Goal: Transaction & Acquisition: Purchase product/service

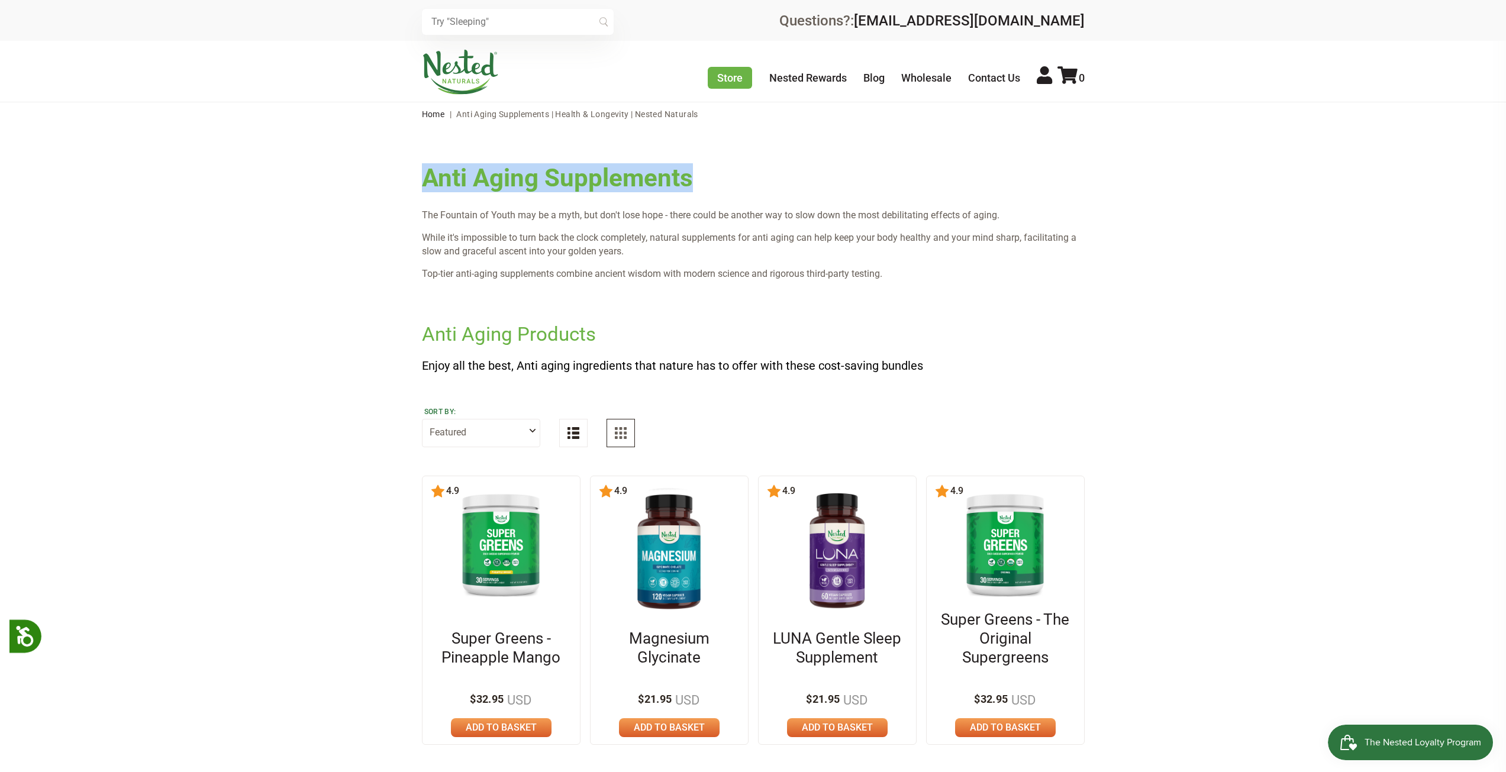
drag, startPoint x: 426, startPoint y: 181, endPoint x: 732, endPoint y: 177, distance: 306.0
click at [732, 177] on h1 "Anti Aging Supplements" at bounding box center [753, 167] width 663 height 49
copy h1 "Anti Aging Supplements"
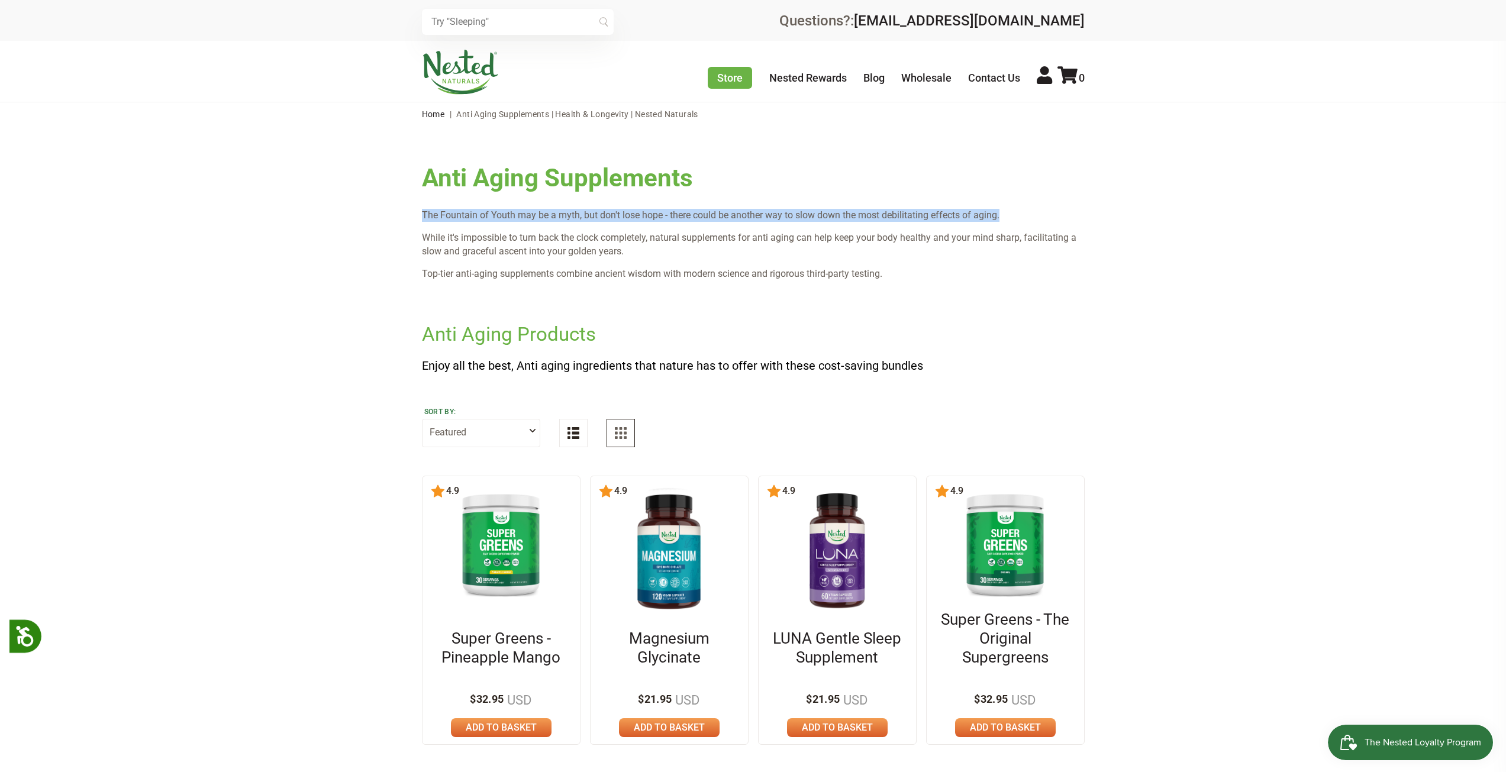
drag, startPoint x: 423, startPoint y: 215, endPoint x: 1004, endPoint y: 212, distance: 581.2
click at [1004, 212] on p "The Fountain of Youth may be a myth, but don't lose hope - there could be anoth…" at bounding box center [753, 215] width 663 height 13
copy p "The Fountain of Youth may be a myth, but don't lose hope - there could be anoth…"
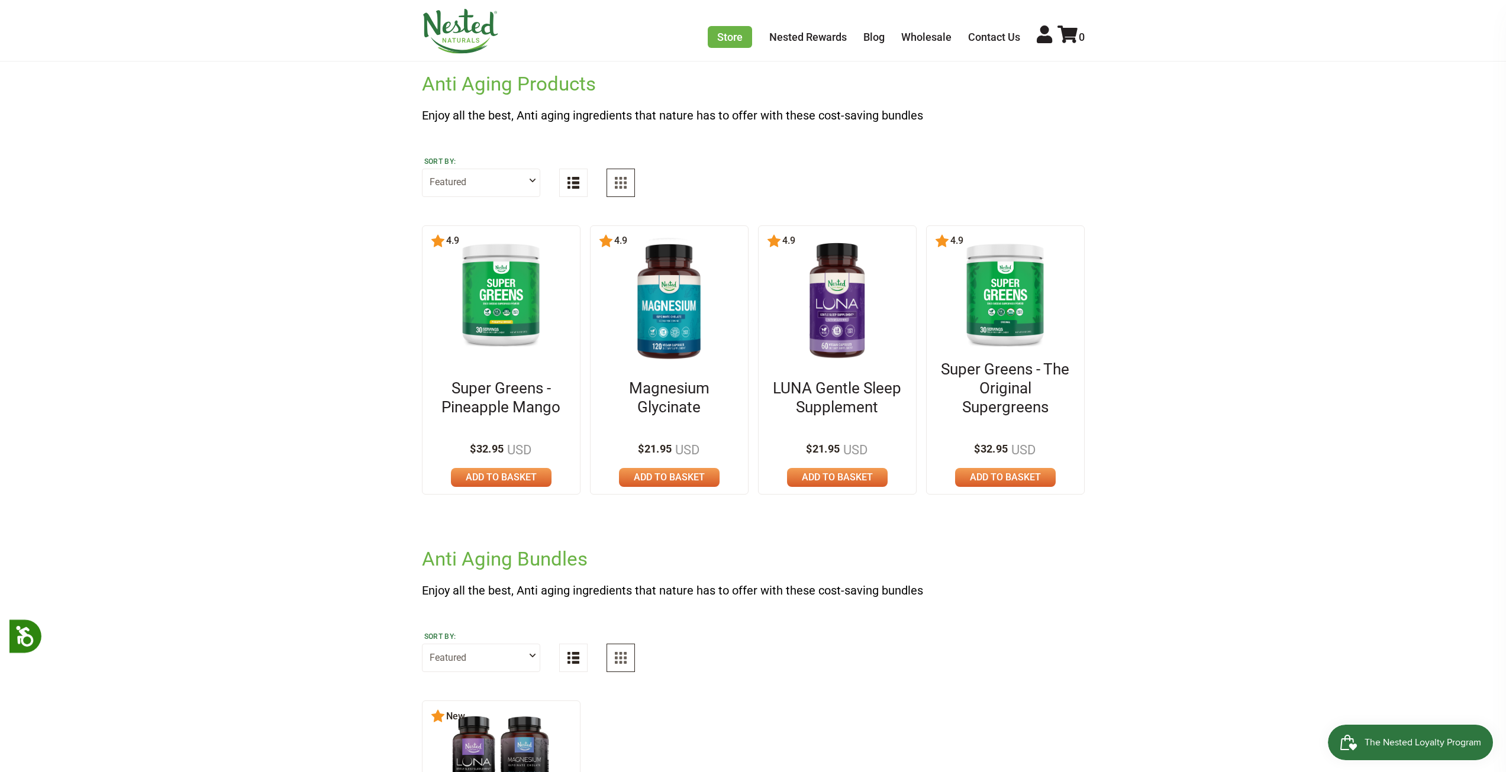
scroll to position [263, 0]
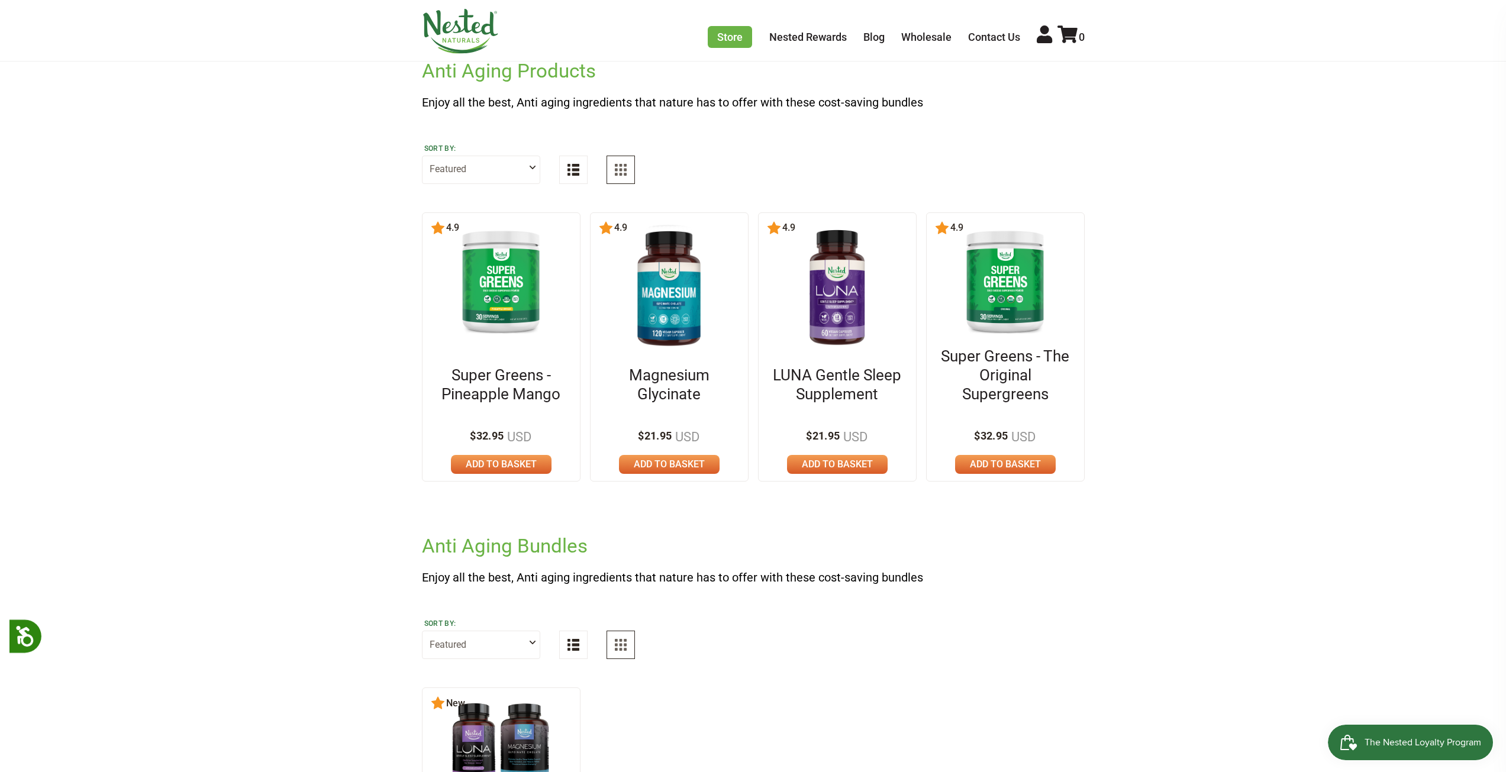
click at [498, 304] on img at bounding box center [501, 281] width 102 height 117
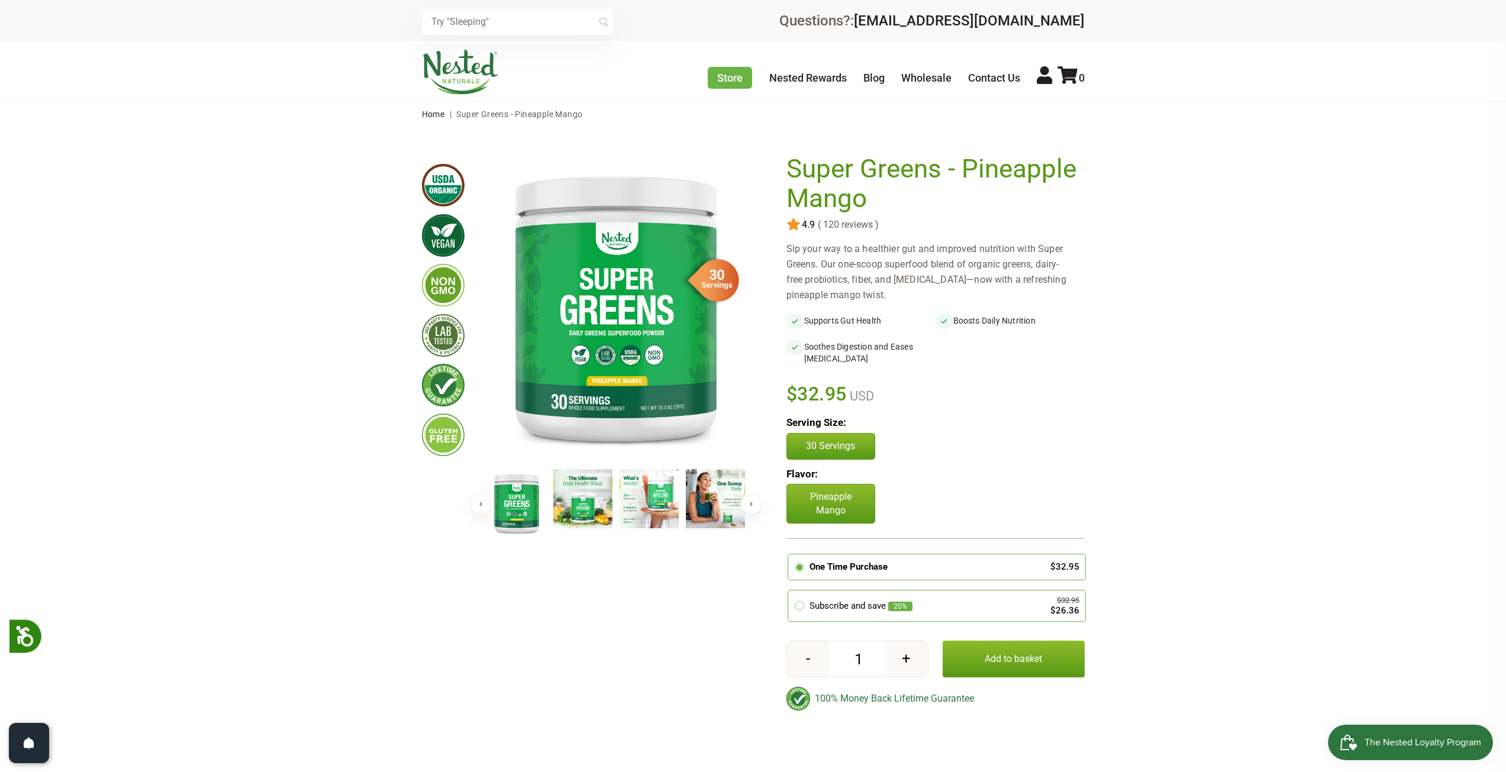
click at [584, 503] on img at bounding box center [582, 498] width 59 height 59
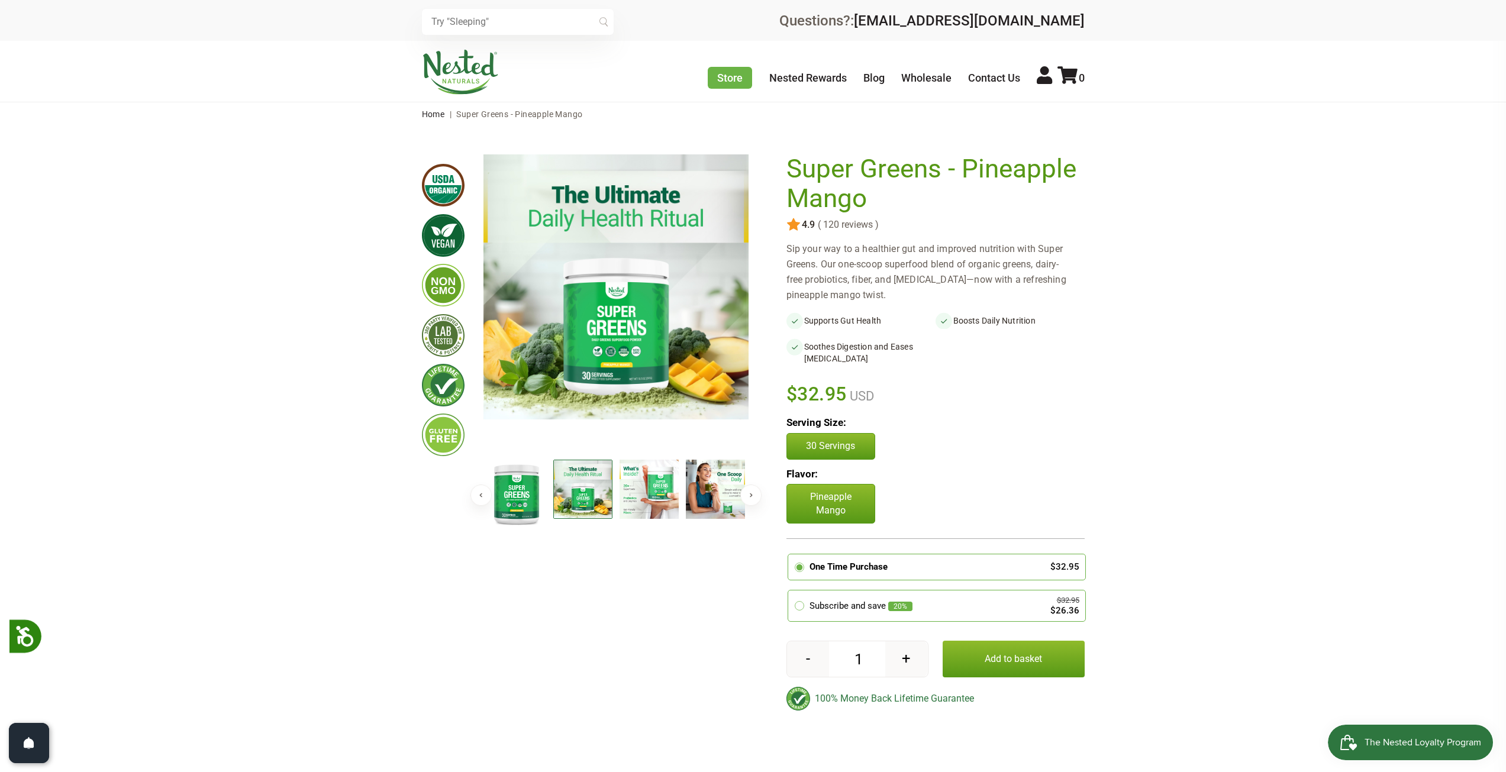
click at [657, 499] on img at bounding box center [649, 489] width 59 height 59
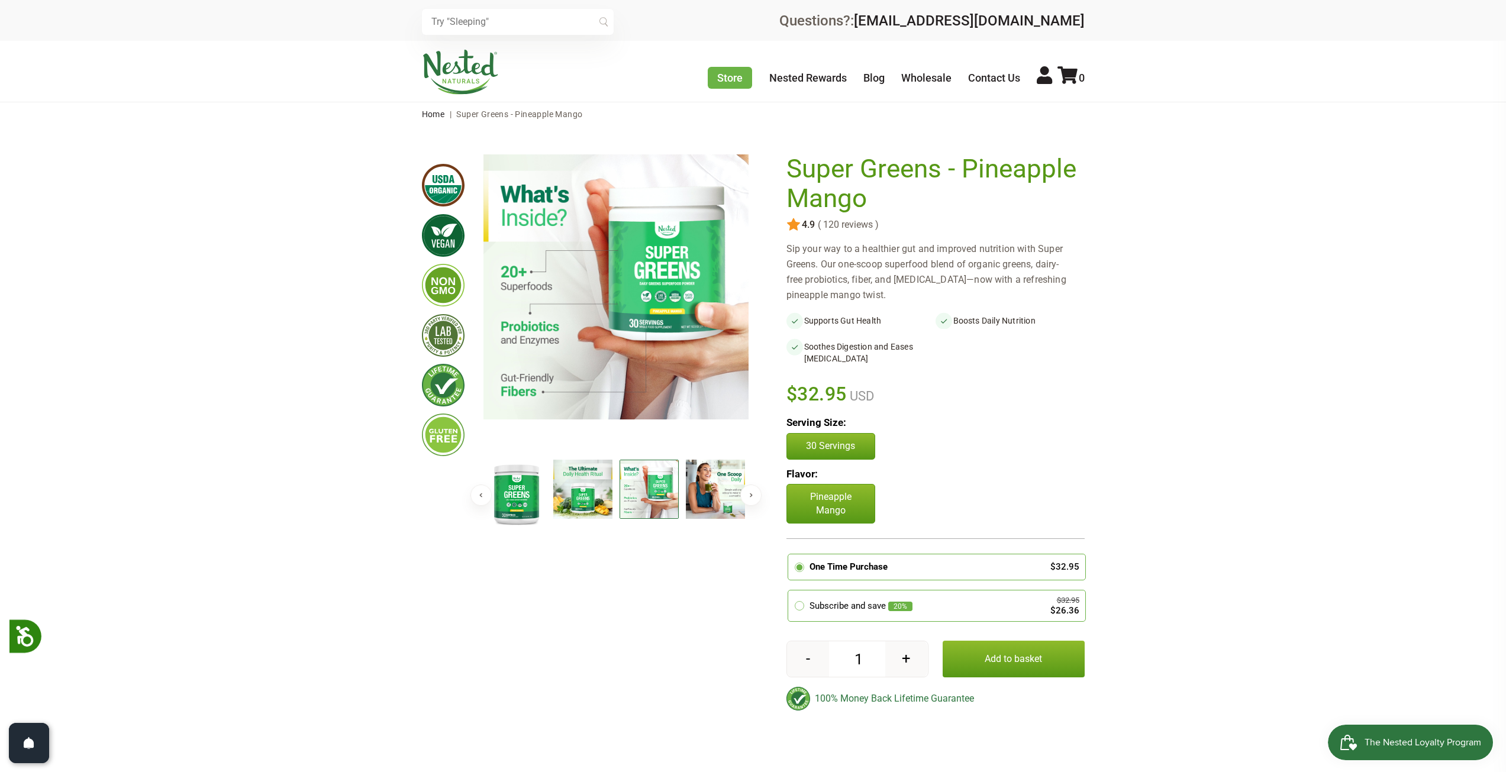
click at [582, 494] on img at bounding box center [582, 489] width 59 height 59
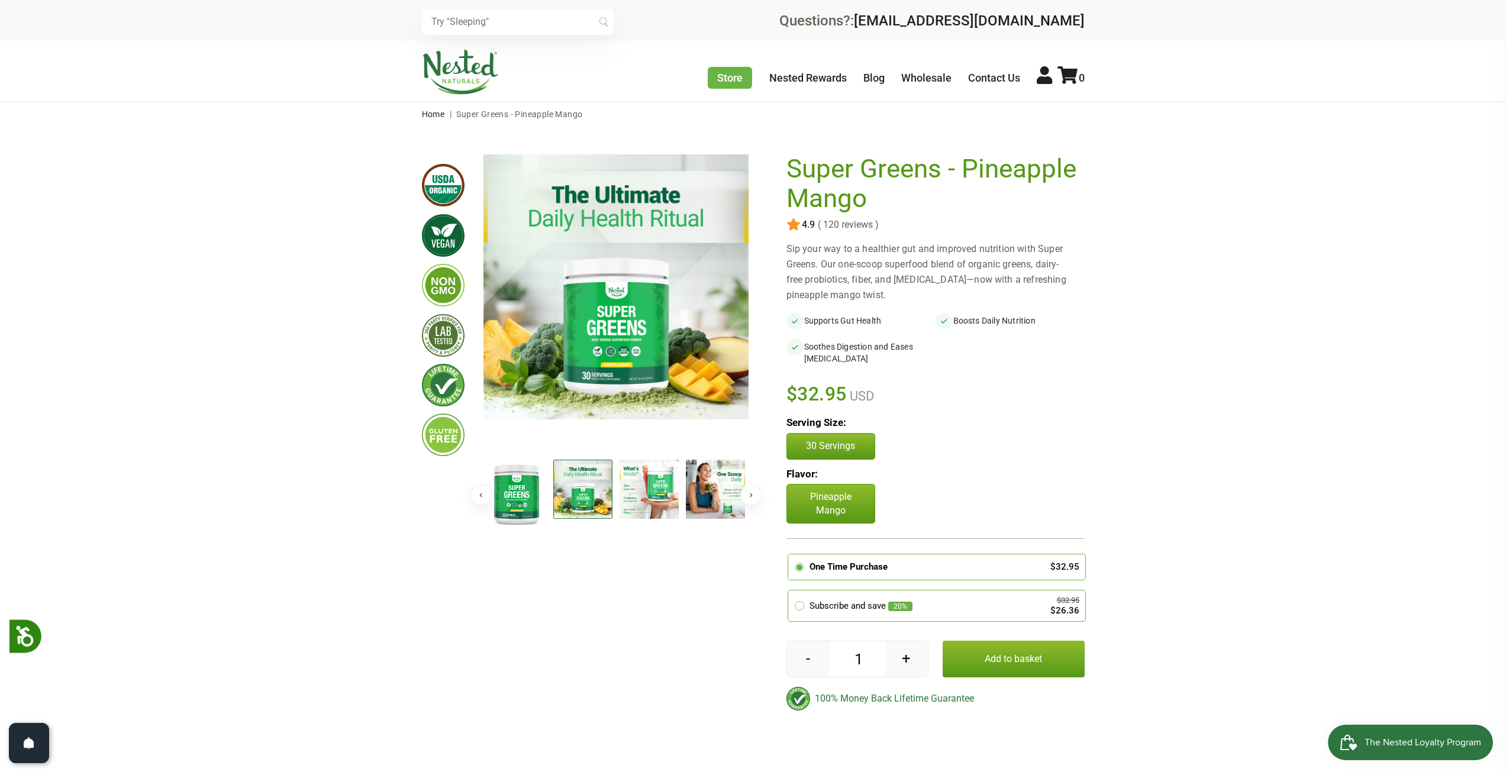
click at [658, 492] on img at bounding box center [649, 489] width 59 height 59
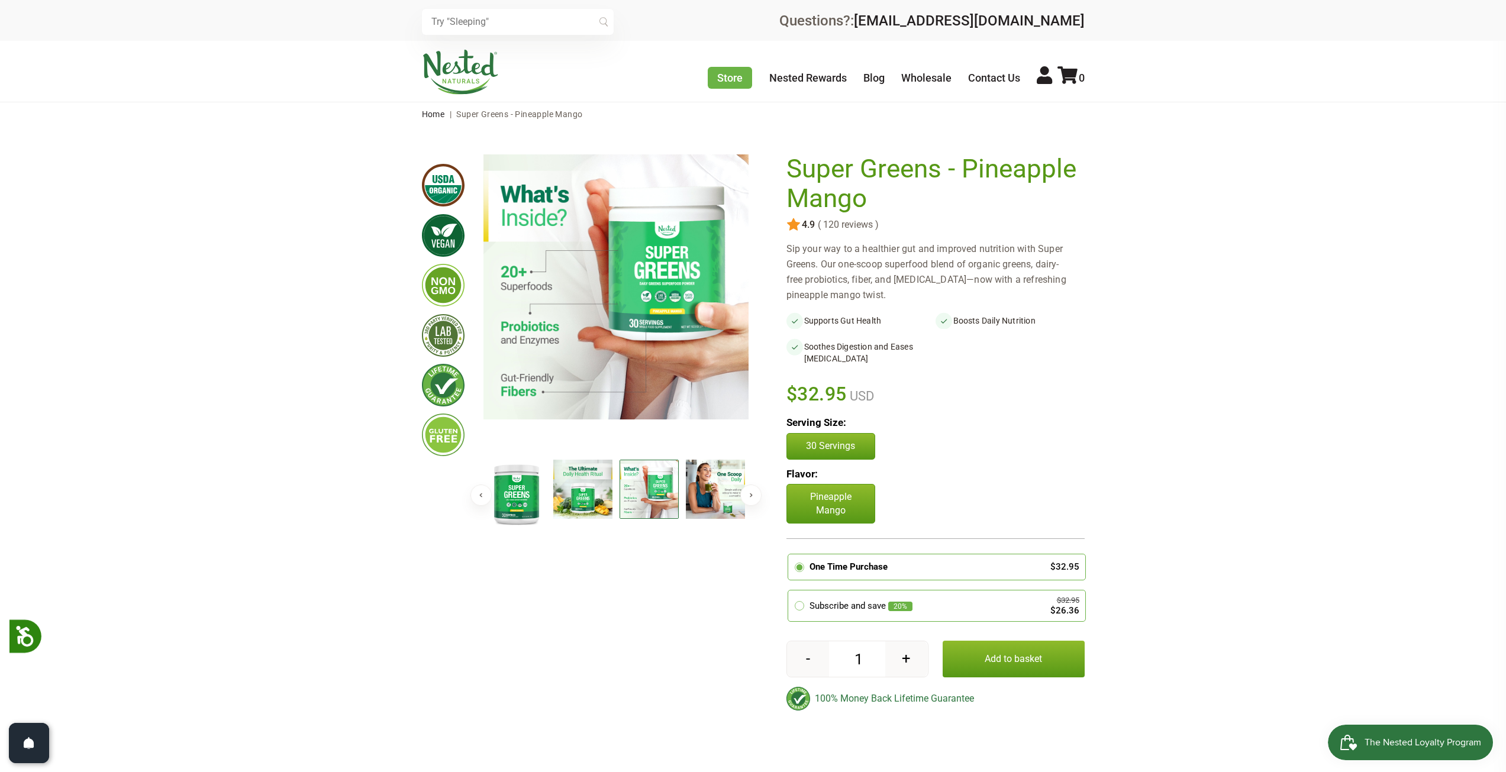
click at [740, 505] on img at bounding box center [715, 489] width 59 height 59
